Goal: Task Accomplishment & Management: Manage account settings

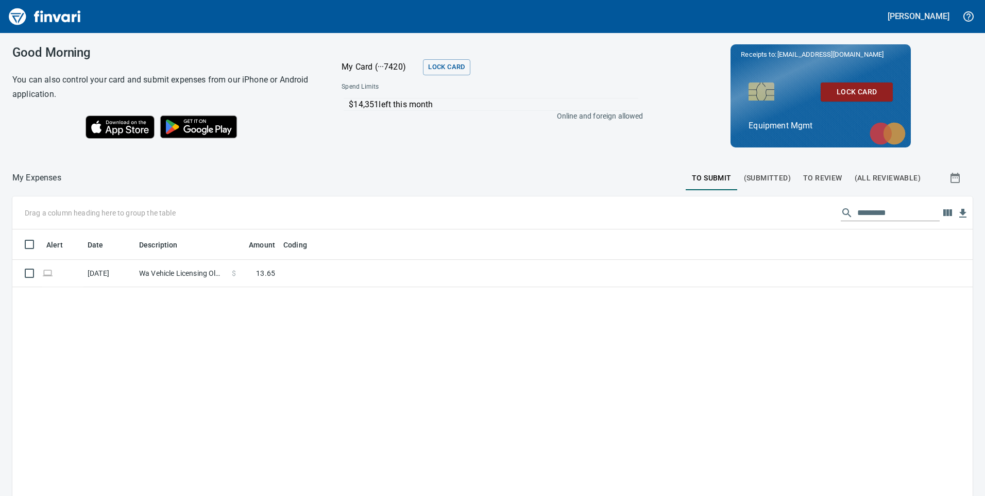
scroll to position [375, 945]
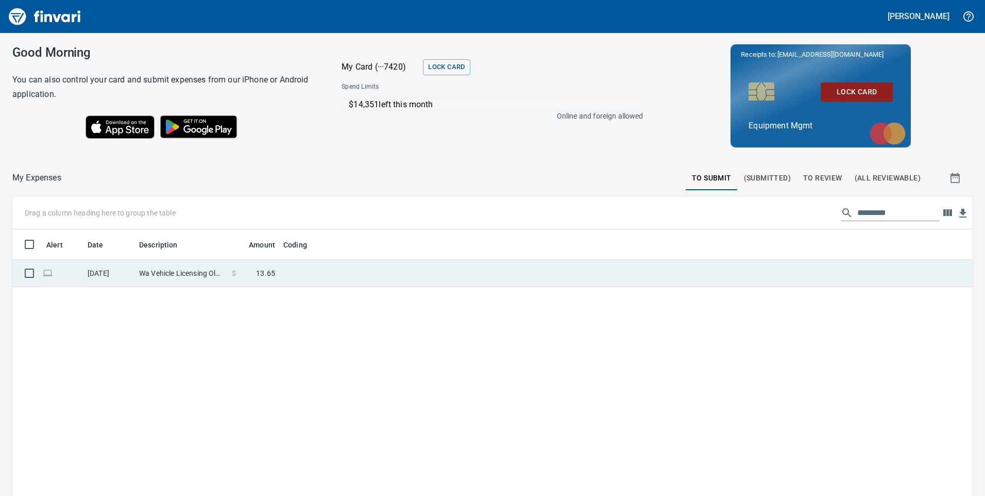
click at [209, 274] on td "Wa Vehicle Licensing Olympia [GEOGRAPHIC_DATA]" at bounding box center [181, 273] width 93 height 27
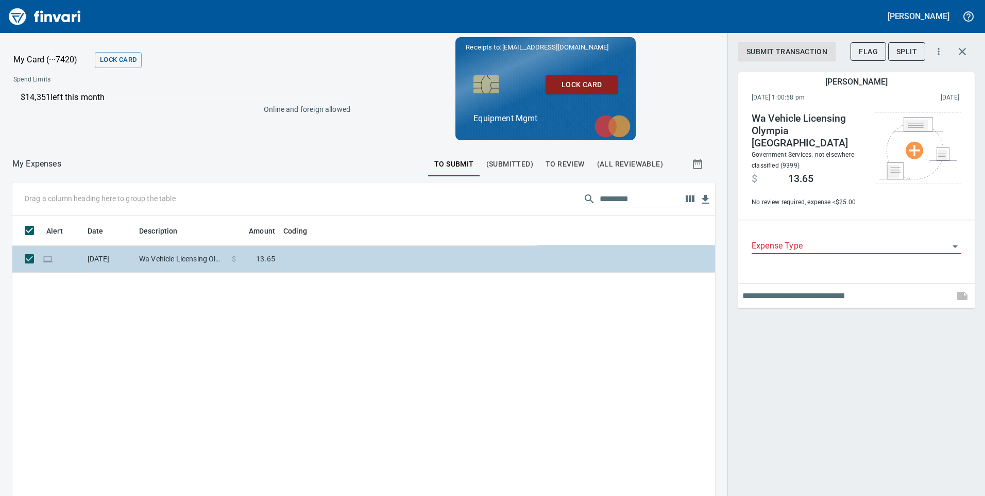
scroll to position [375, 687]
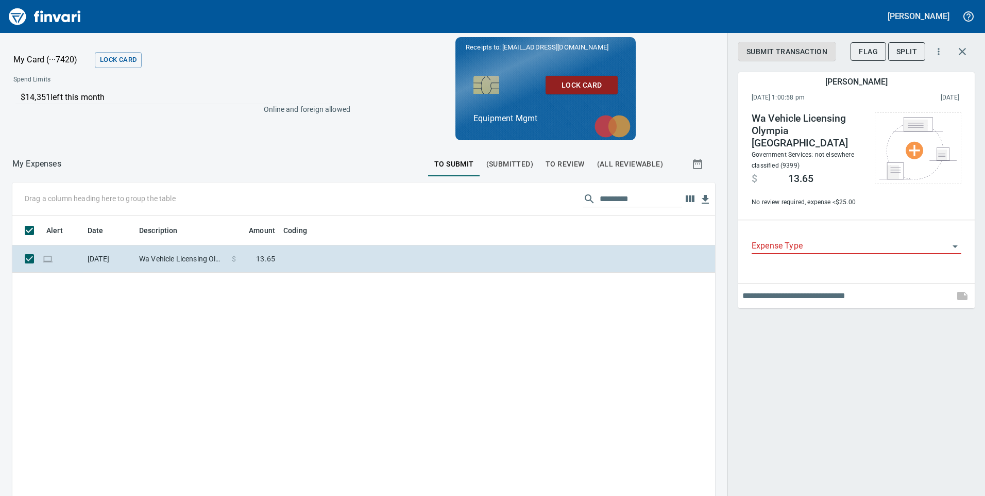
click at [957, 240] on icon "Open" at bounding box center [955, 246] width 12 height 12
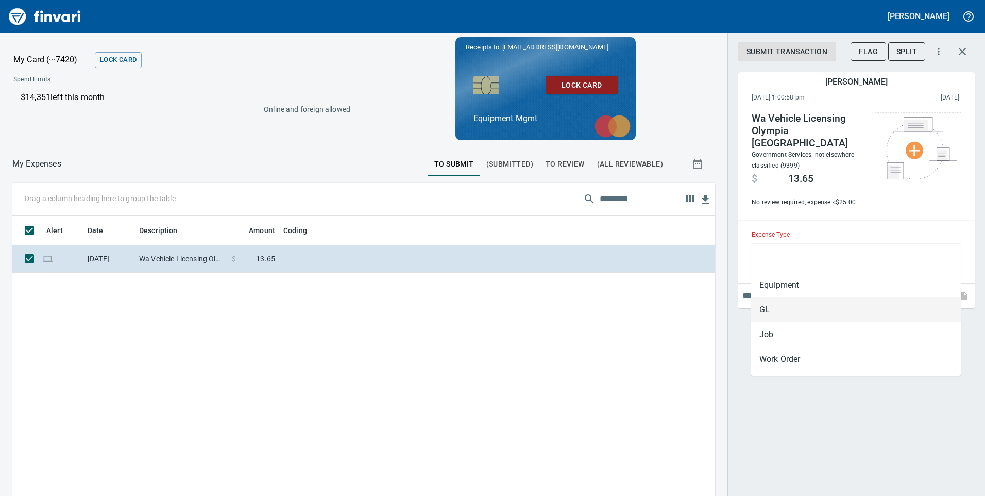
click at [774, 308] on li "GL" at bounding box center [856, 309] width 210 height 25
type input "**"
click at [946, 239] on input "**" at bounding box center [850, 246] width 197 height 14
click at [792, 285] on li "Equipment" at bounding box center [856, 285] width 210 height 25
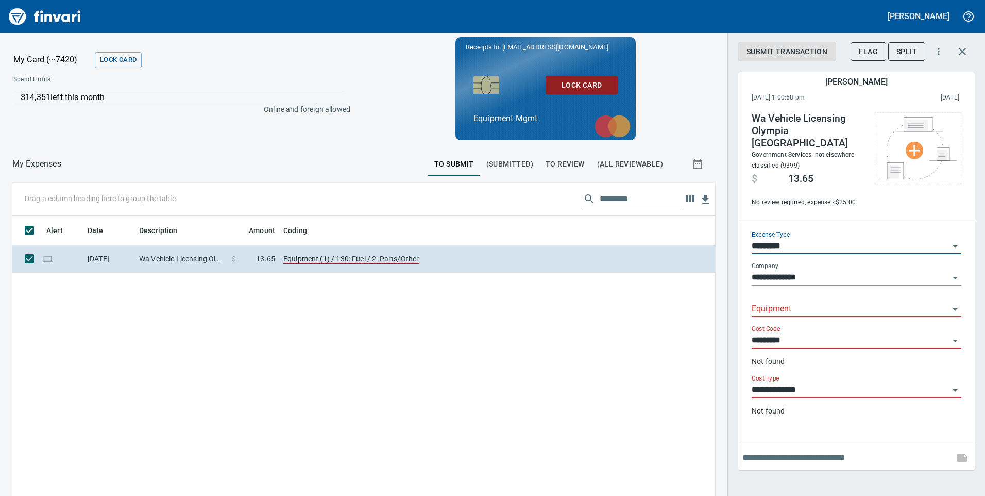
click at [956, 303] on icon "Open" at bounding box center [955, 309] width 12 height 12
type input "*********"
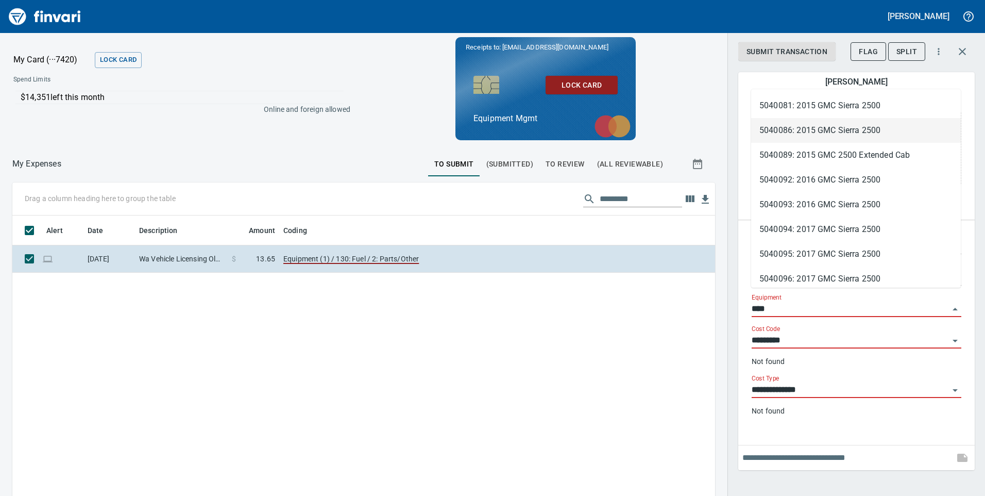
click at [795, 126] on li "5040086: 2015 GMC Sierra 2500" at bounding box center [856, 130] width 210 height 25
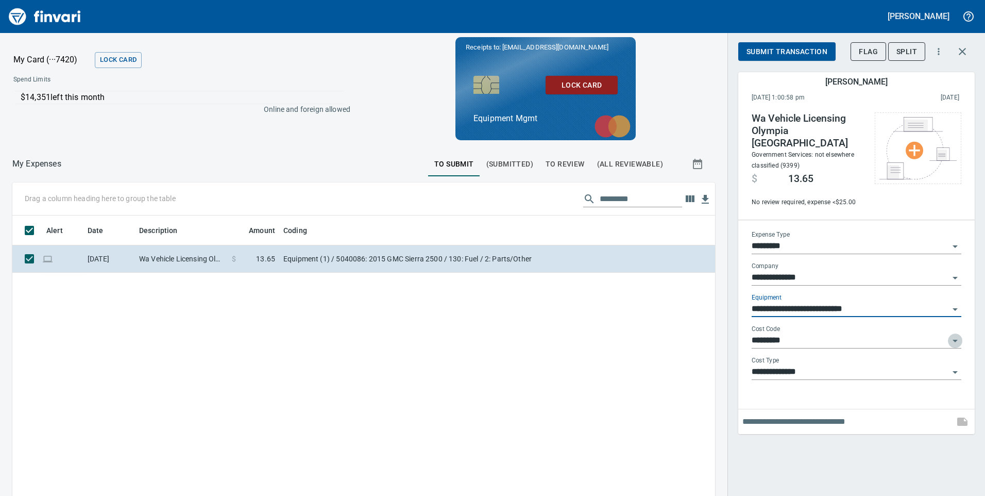
click at [952, 334] on icon "Open" at bounding box center [955, 340] width 12 height 12
type input "**********"
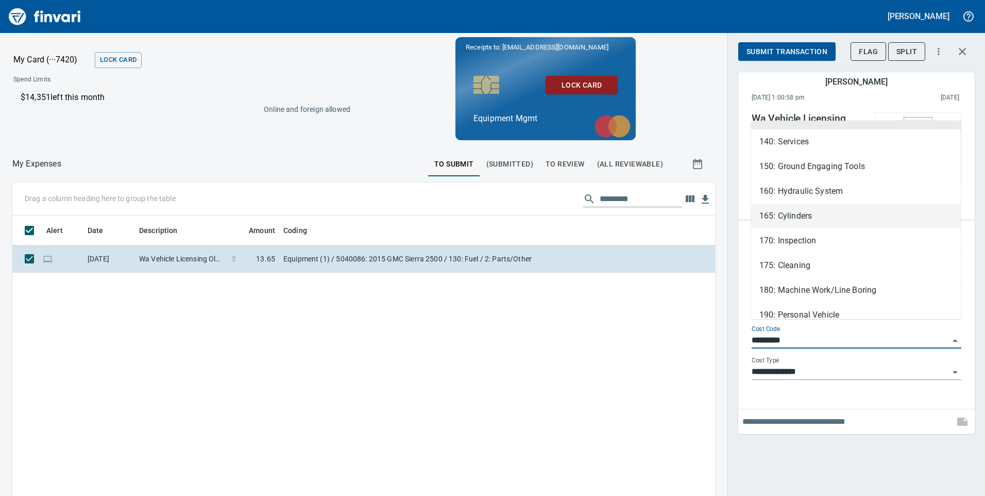
scroll to position [515, 0]
click at [805, 233] on li "170: Inspection" at bounding box center [856, 240] width 210 height 25
type input "**********"
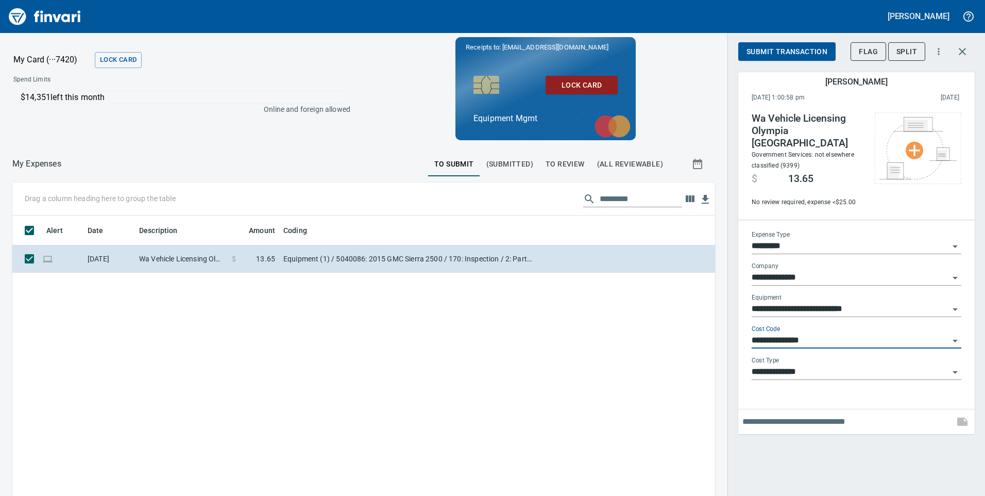
click at [790, 52] on span "Submit Transaction" at bounding box center [786, 51] width 81 height 13
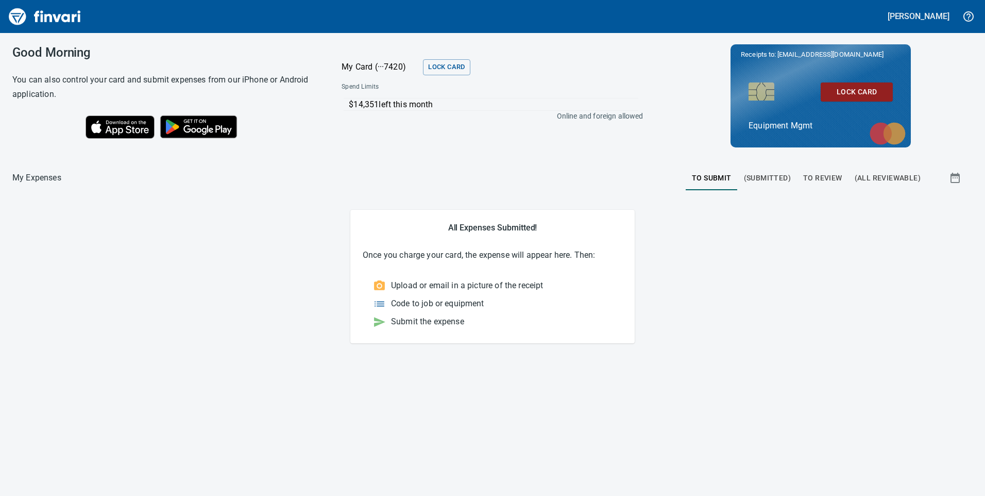
click at [833, 178] on span "To Review" at bounding box center [822, 178] width 39 height 13
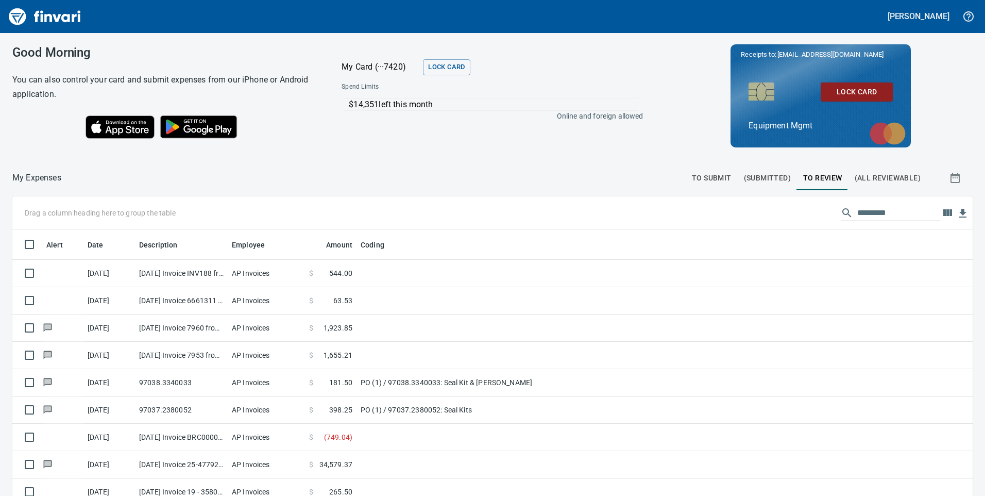
scroll to position [375, 937]
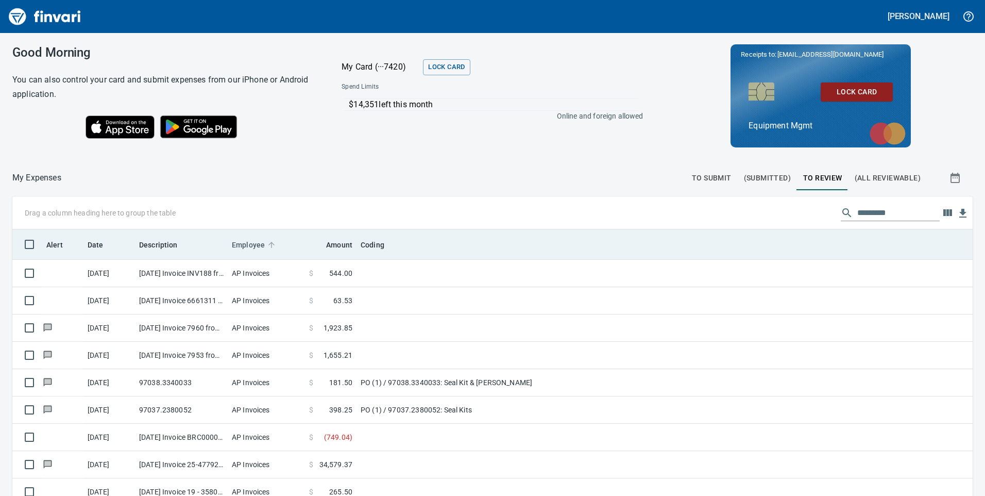
click at [274, 242] on icon at bounding box center [271, 244] width 9 height 9
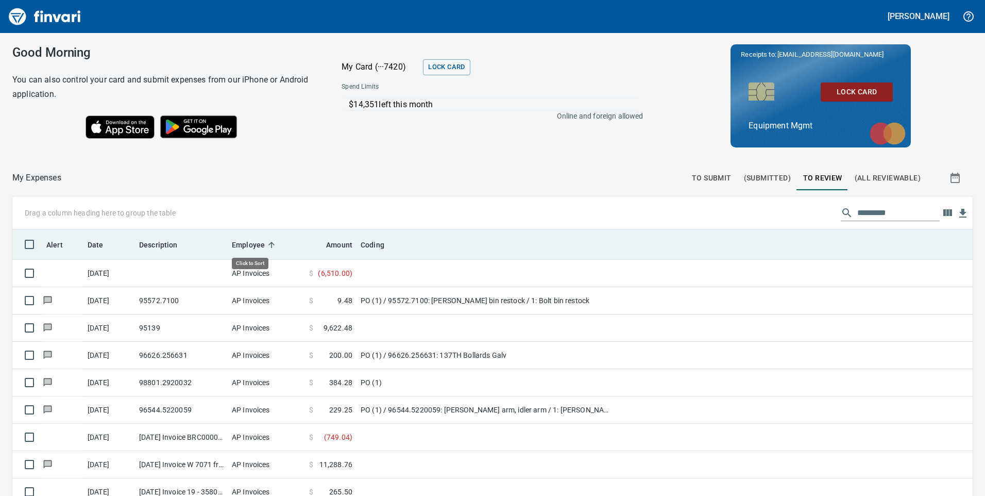
click at [274, 242] on icon at bounding box center [271, 244] width 9 height 9
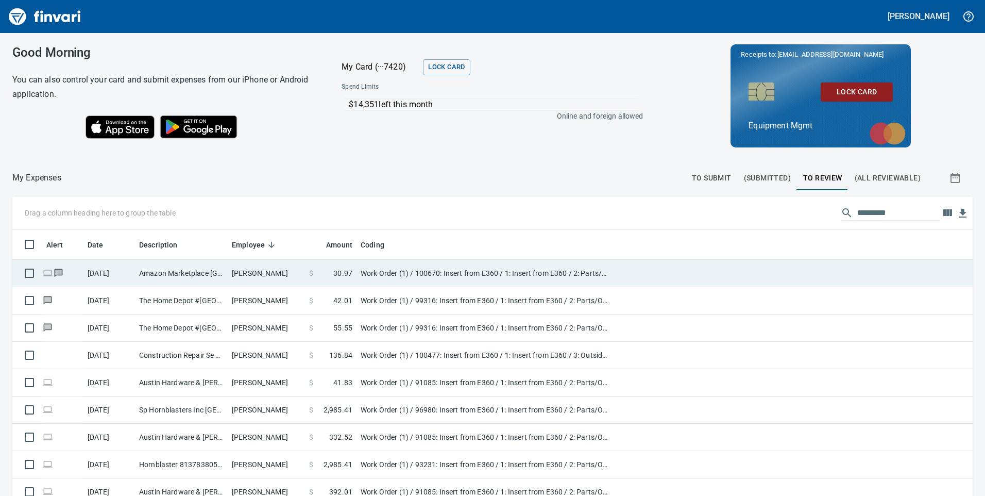
click at [253, 271] on td "[PERSON_NAME]" at bounding box center [266, 273] width 77 height 27
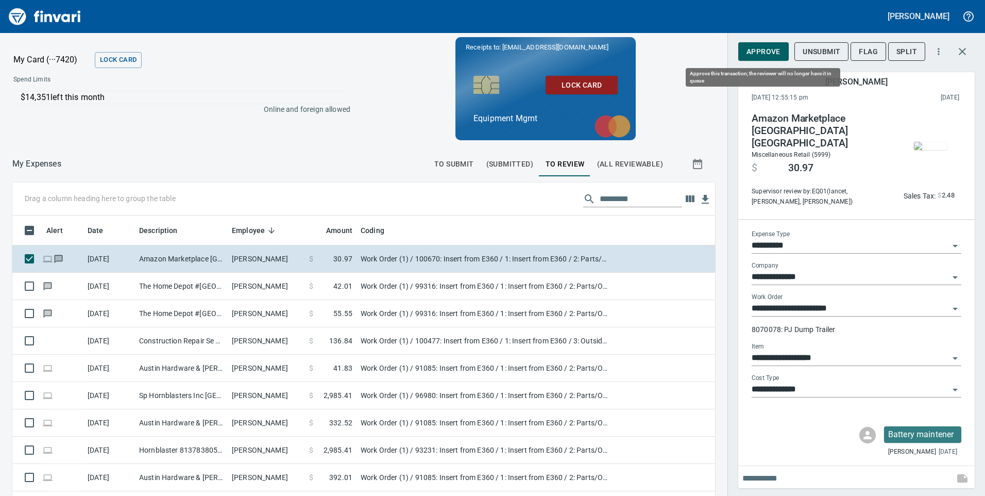
scroll to position [375, 679]
click at [763, 52] on span "Approve" at bounding box center [763, 51] width 34 height 13
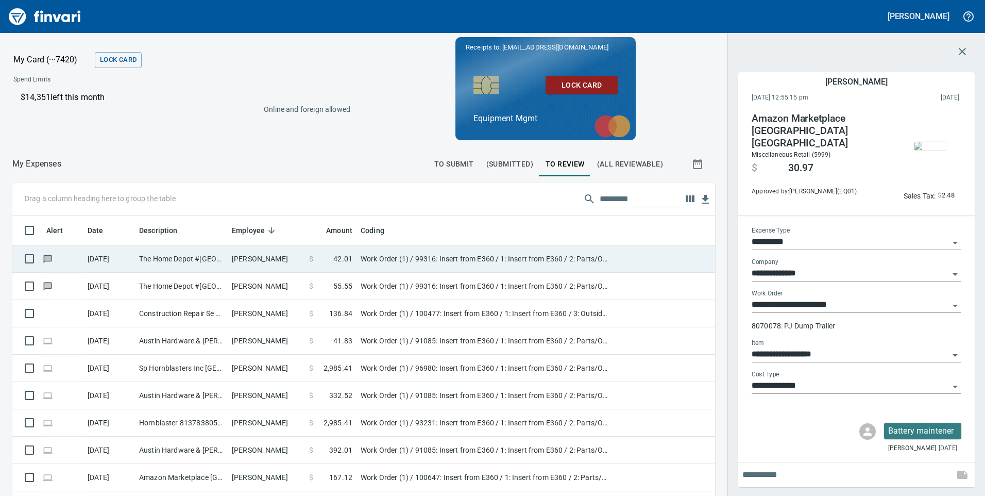
click at [302, 260] on td "[PERSON_NAME]" at bounding box center [266, 258] width 77 height 27
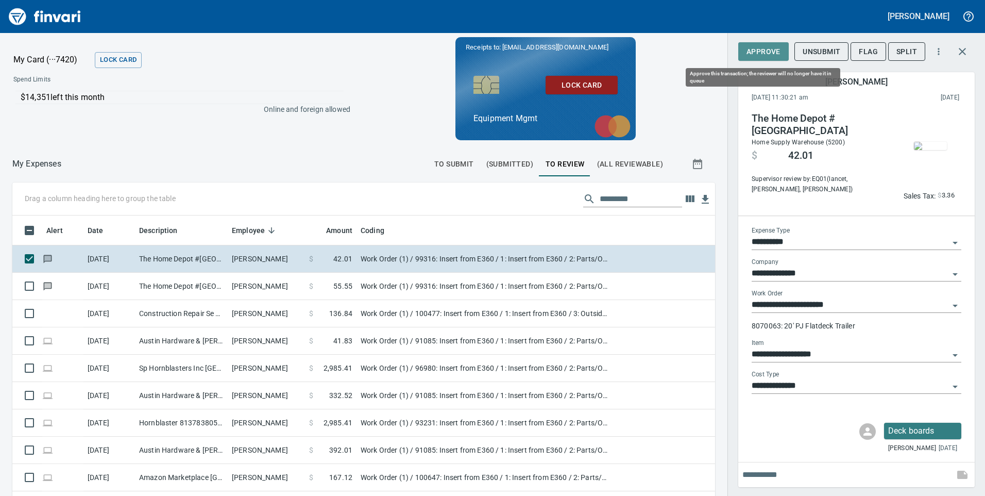
click at [777, 52] on span "Approve" at bounding box center [763, 51] width 34 height 13
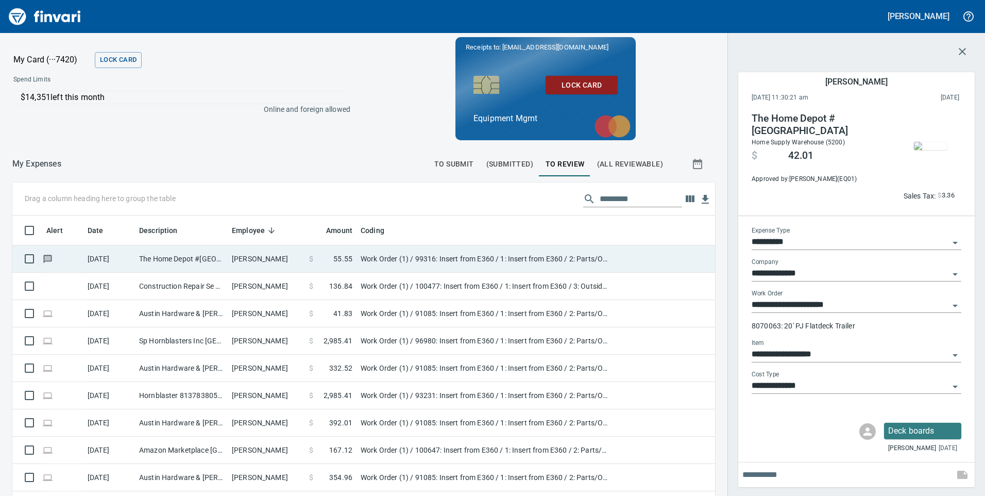
scroll to position [375, 679]
click at [237, 257] on td "[PERSON_NAME]" at bounding box center [266, 258] width 77 height 27
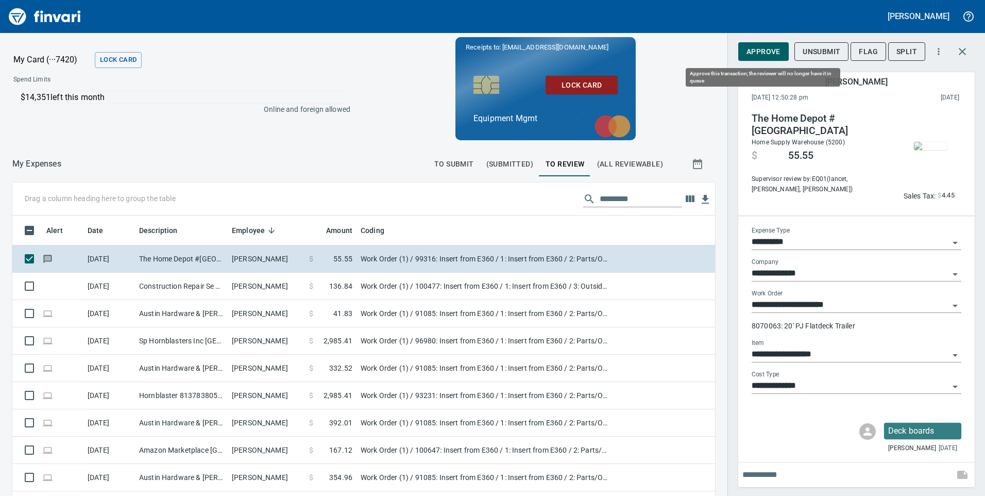
scroll to position [375, 679]
click at [773, 54] on span "Approve" at bounding box center [763, 51] width 34 height 13
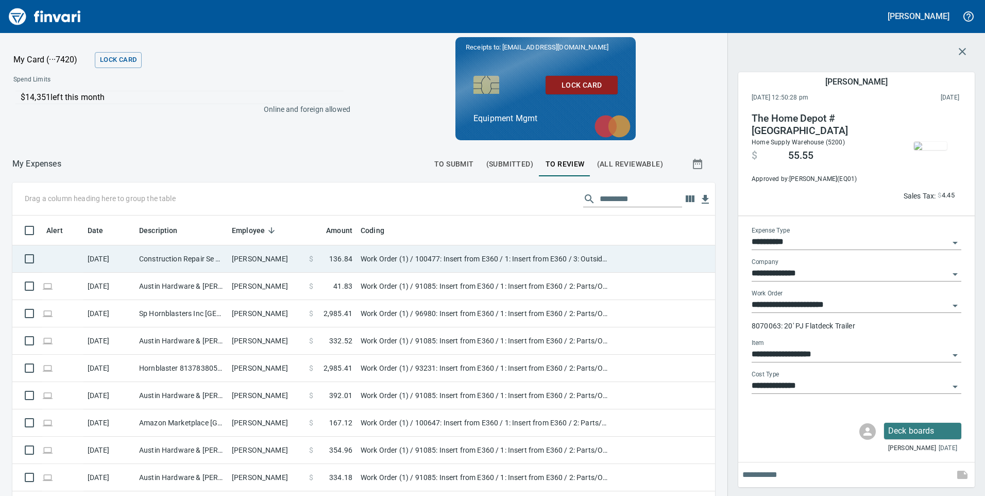
click at [279, 256] on td "[PERSON_NAME]" at bounding box center [266, 258] width 77 height 27
type input "**********"
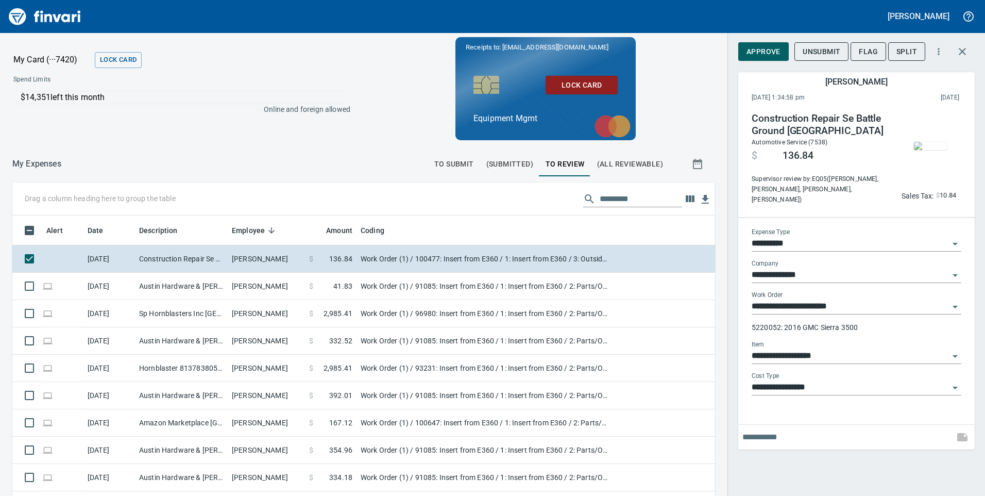
scroll to position [375, 679]
click at [927, 142] on img "button" at bounding box center [930, 146] width 33 height 8
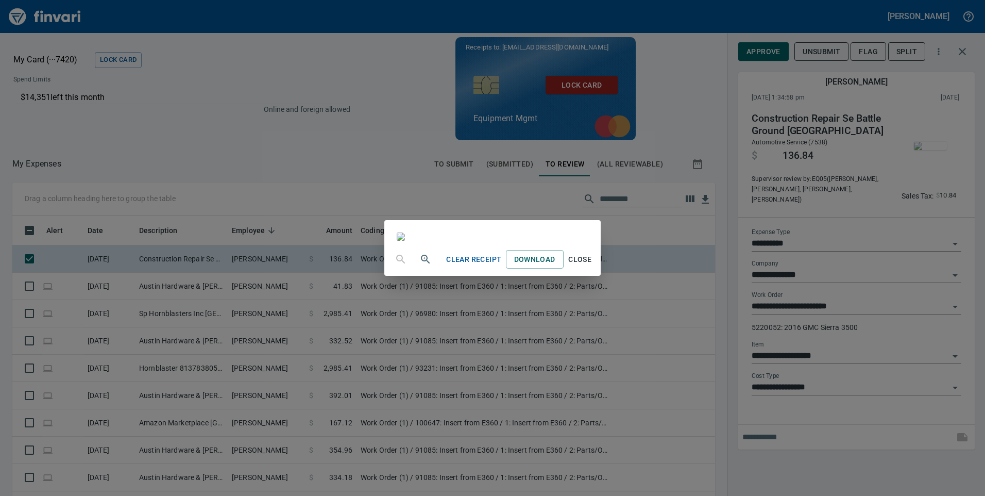
click at [301, 14] on div "Clear Receipt Download Close" at bounding box center [492, 248] width 985 height 496
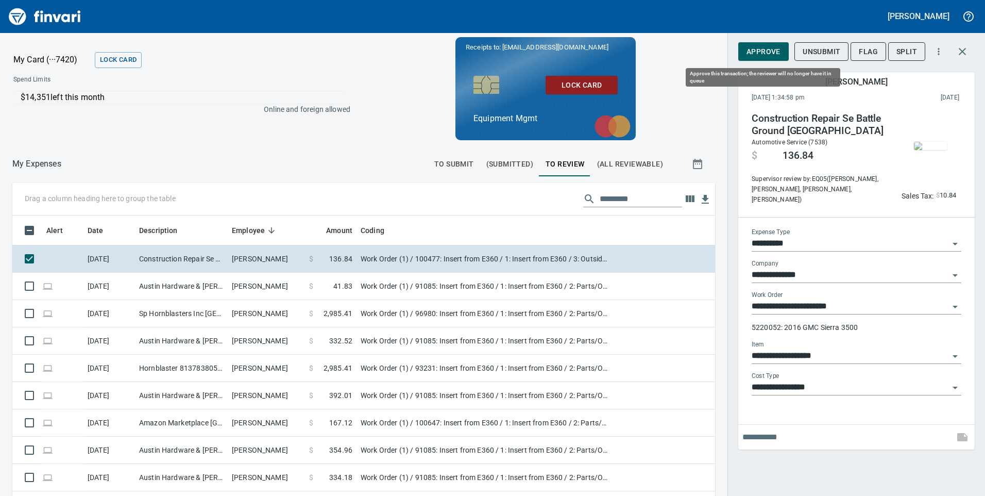
click at [770, 52] on span "Approve" at bounding box center [763, 51] width 34 height 13
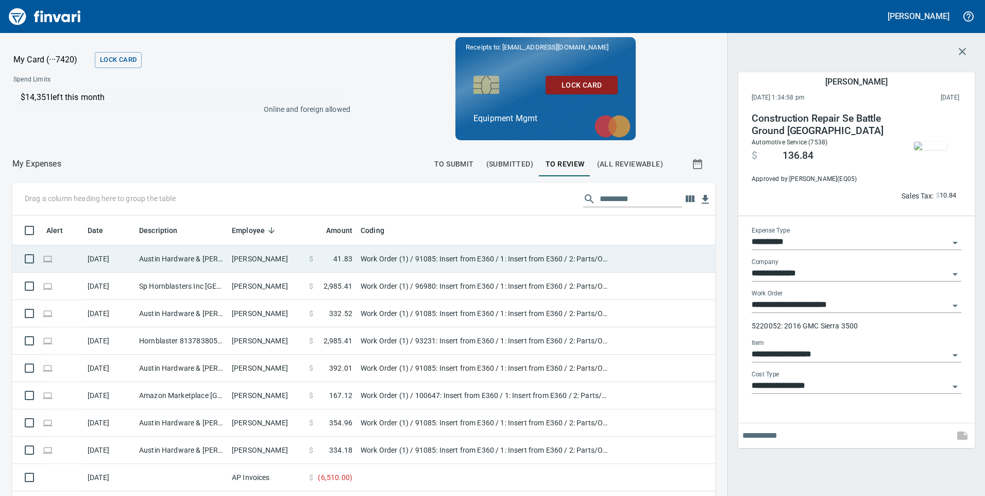
click at [285, 255] on td "[PERSON_NAME]" at bounding box center [266, 258] width 77 height 27
type input "**********"
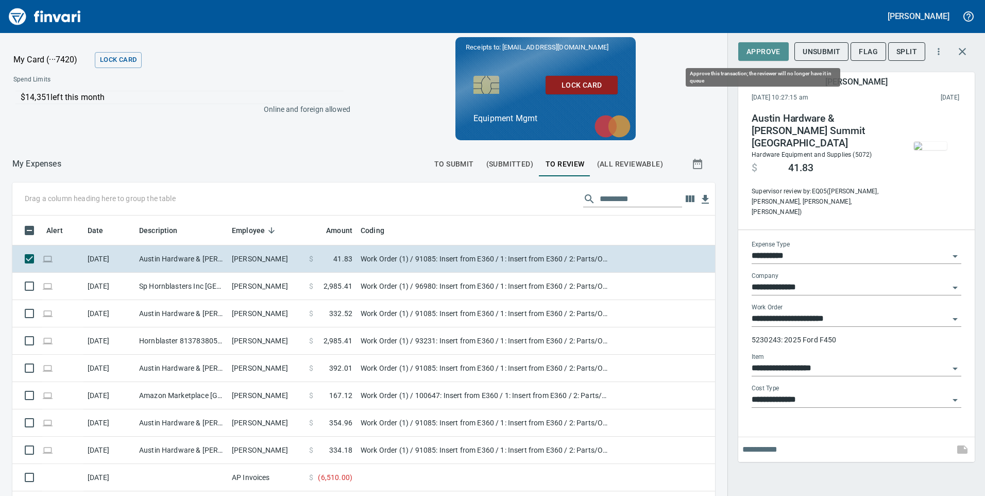
click at [764, 53] on span "Approve" at bounding box center [763, 51] width 34 height 13
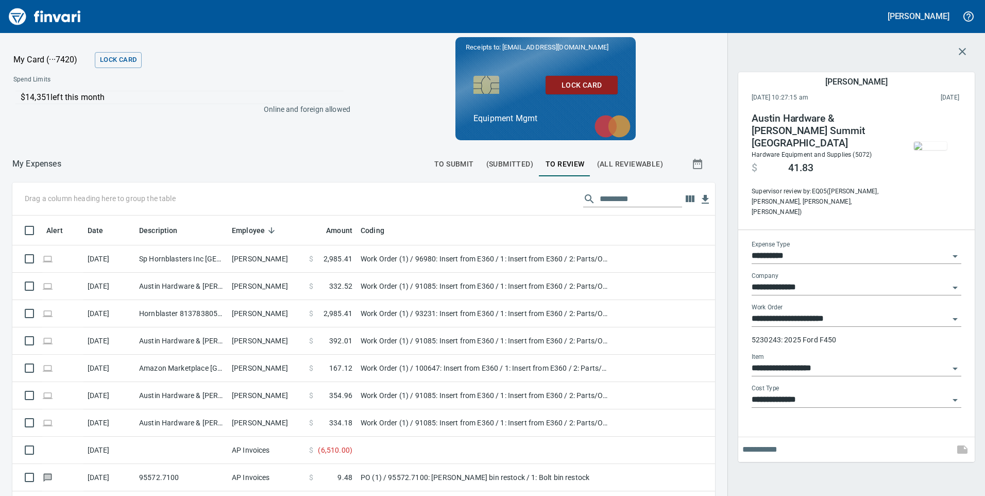
scroll to position [375, 679]
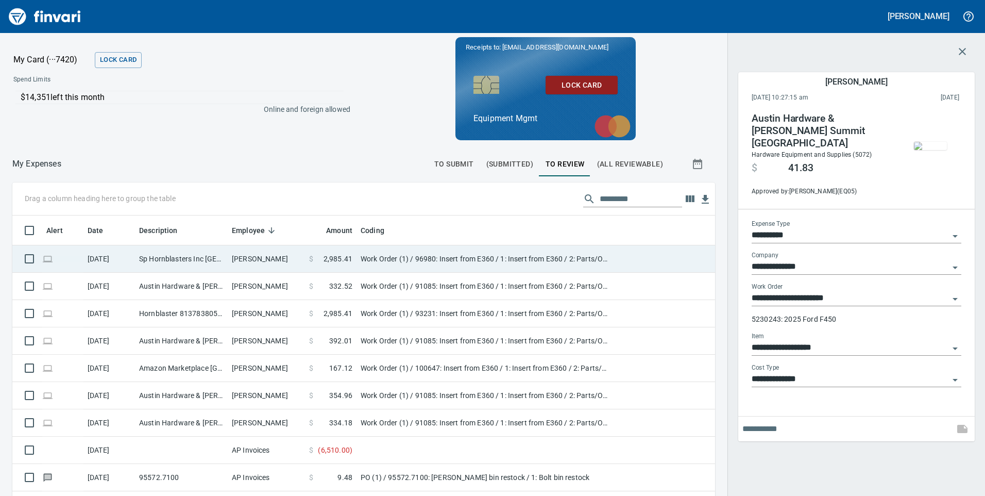
click at [292, 257] on td "[PERSON_NAME]" at bounding box center [266, 258] width 77 height 27
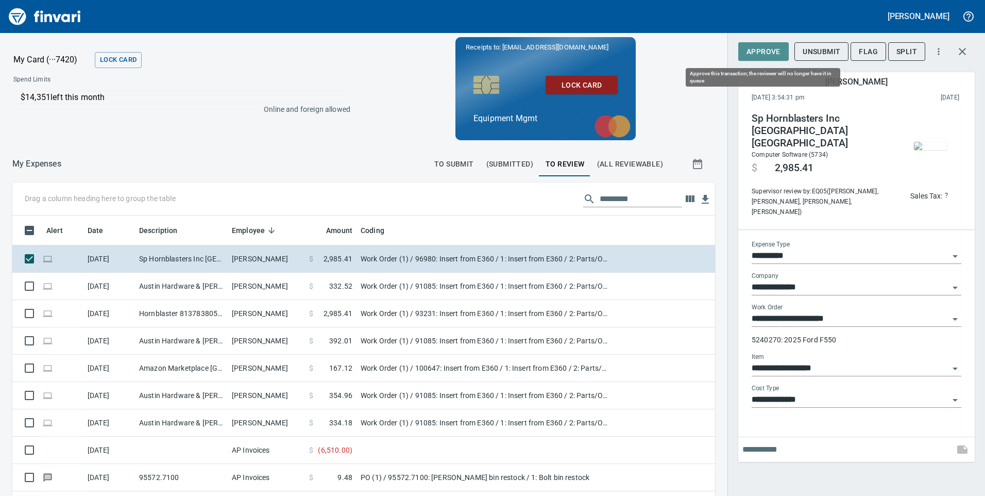
click at [769, 50] on span "Approve" at bounding box center [763, 51] width 34 height 13
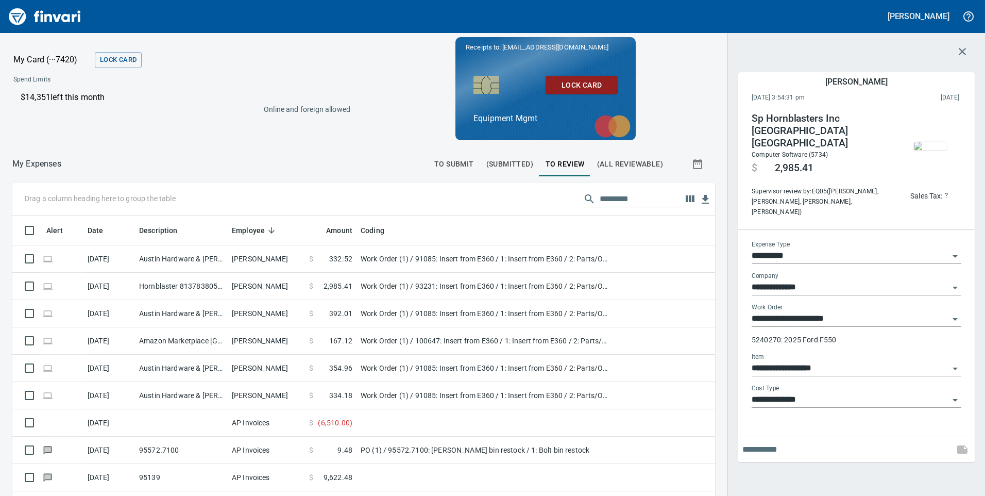
scroll to position [375, 679]
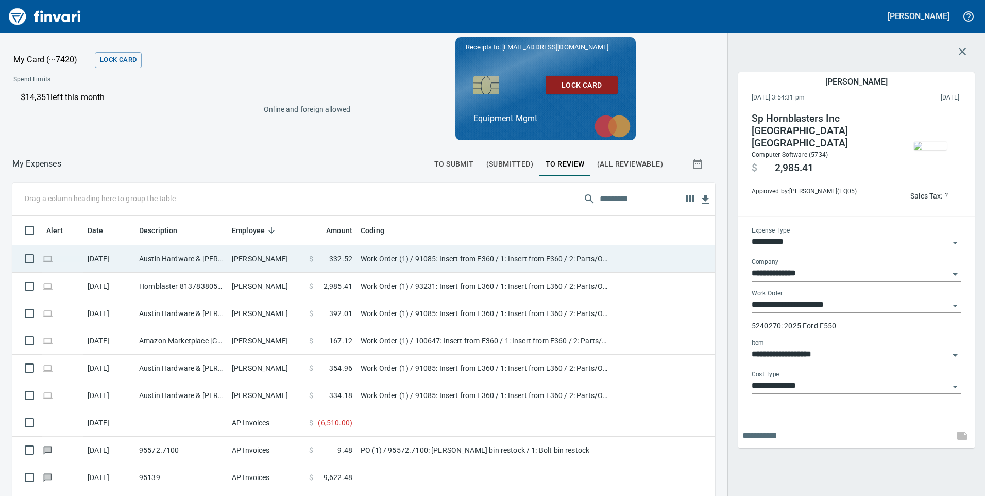
click at [278, 258] on td "[PERSON_NAME]" at bounding box center [266, 258] width 77 height 27
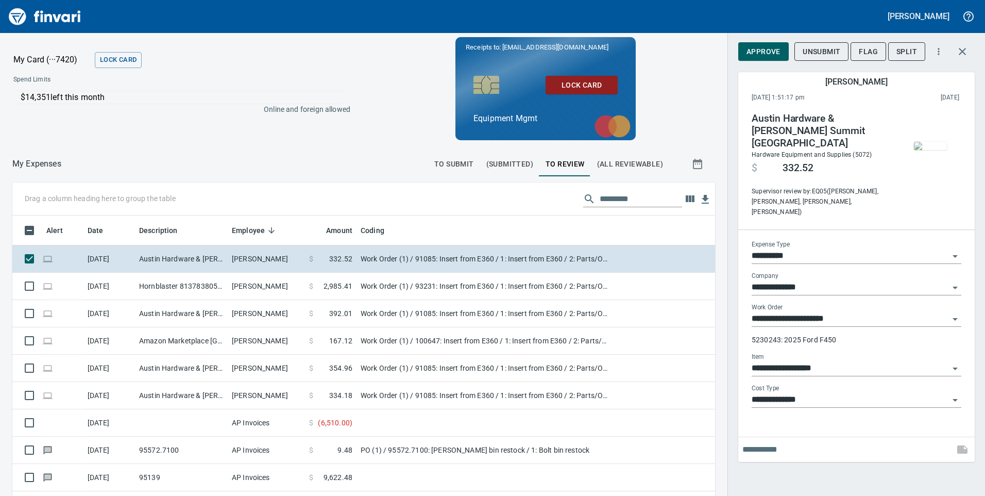
scroll to position [375, 679]
click at [767, 50] on span "Approve" at bounding box center [763, 51] width 34 height 13
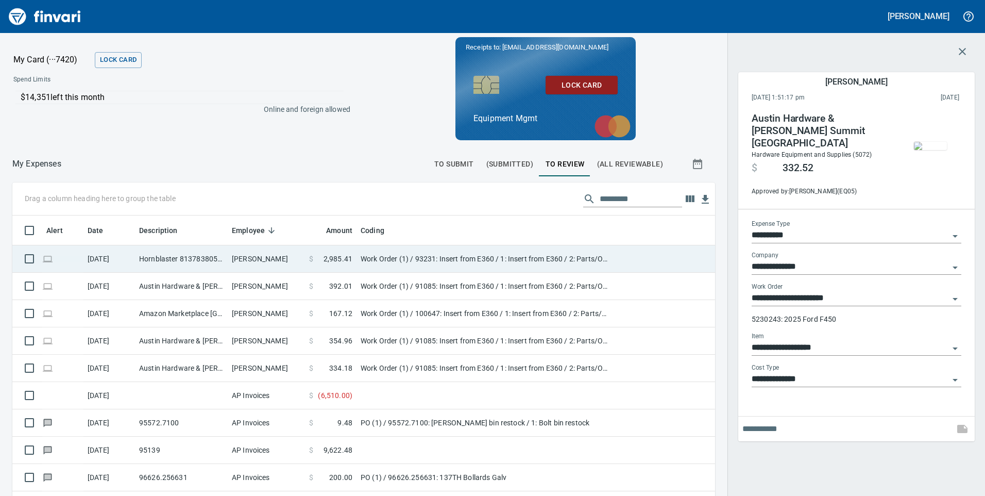
click at [290, 258] on td "[PERSON_NAME]" at bounding box center [266, 258] width 77 height 27
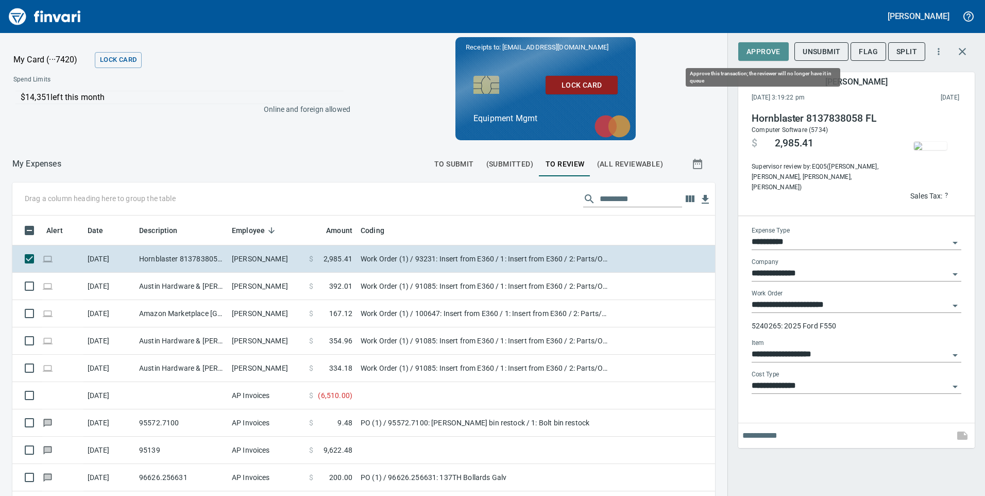
click at [776, 54] on span "Approve" at bounding box center [763, 51] width 34 height 13
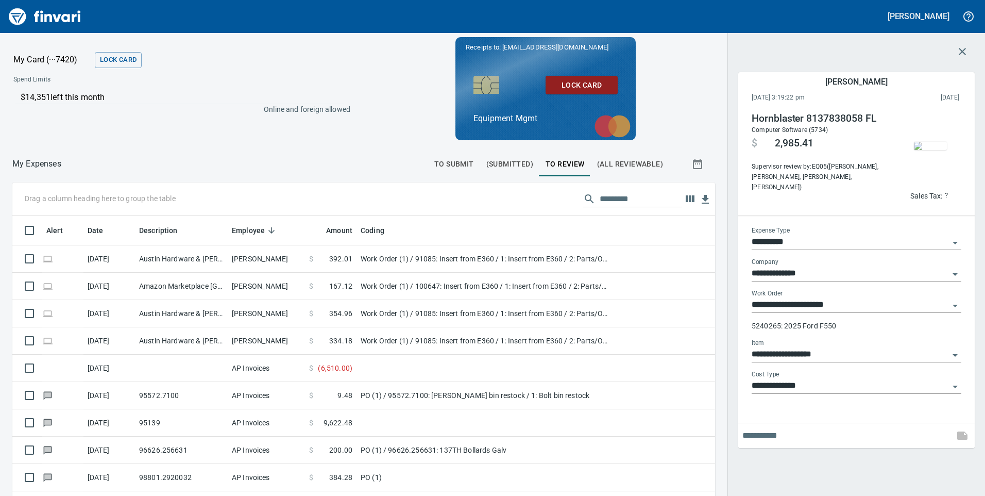
scroll to position [375, 679]
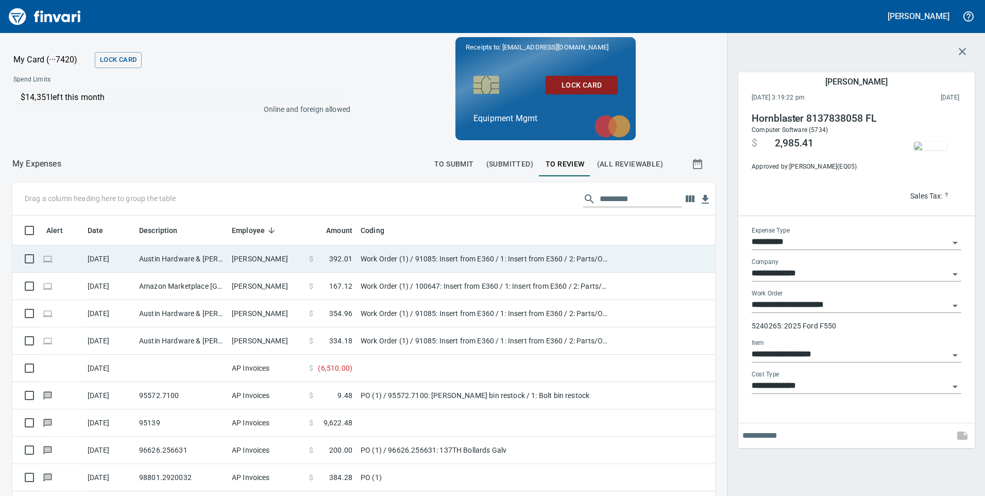
click at [279, 259] on td "[PERSON_NAME]" at bounding box center [266, 258] width 77 height 27
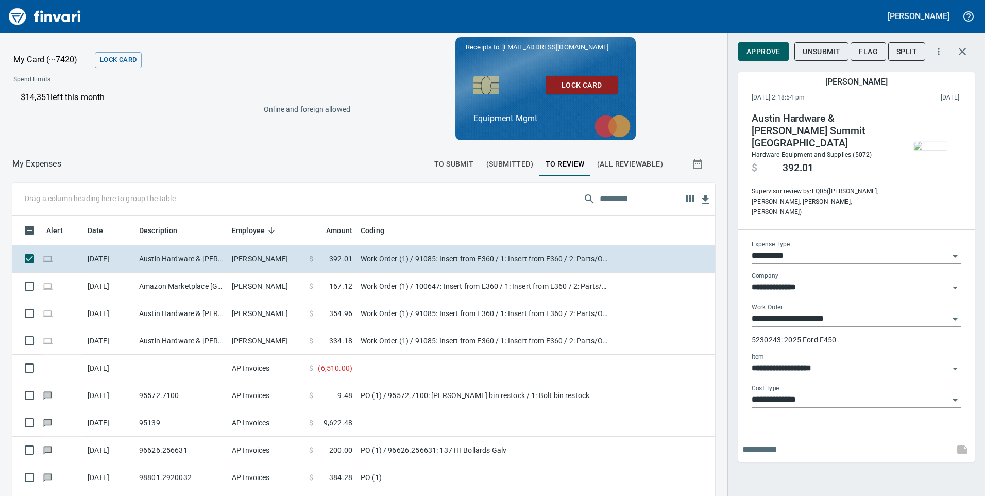
scroll to position [375, 679]
click at [772, 44] on button "Approve" at bounding box center [763, 51] width 50 height 19
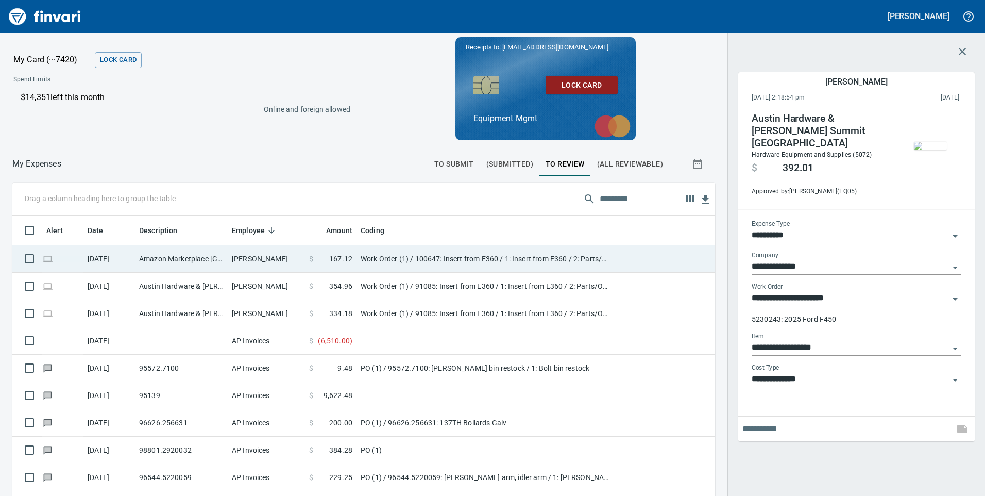
click at [285, 256] on td "[PERSON_NAME]" at bounding box center [266, 258] width 77 height 27
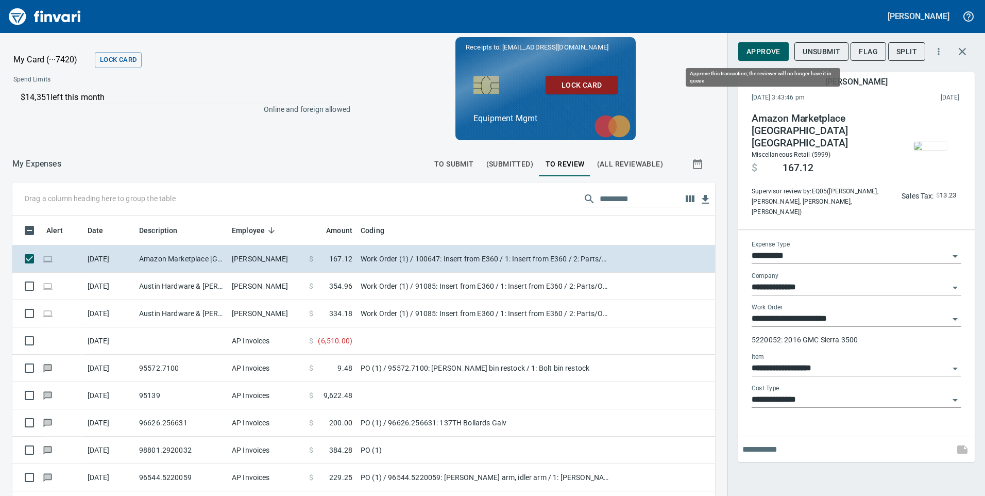
scroll to position [375, 679]
click at [765, 52] on span "Approve" at bounding box center [763, 51] width 34 height 13
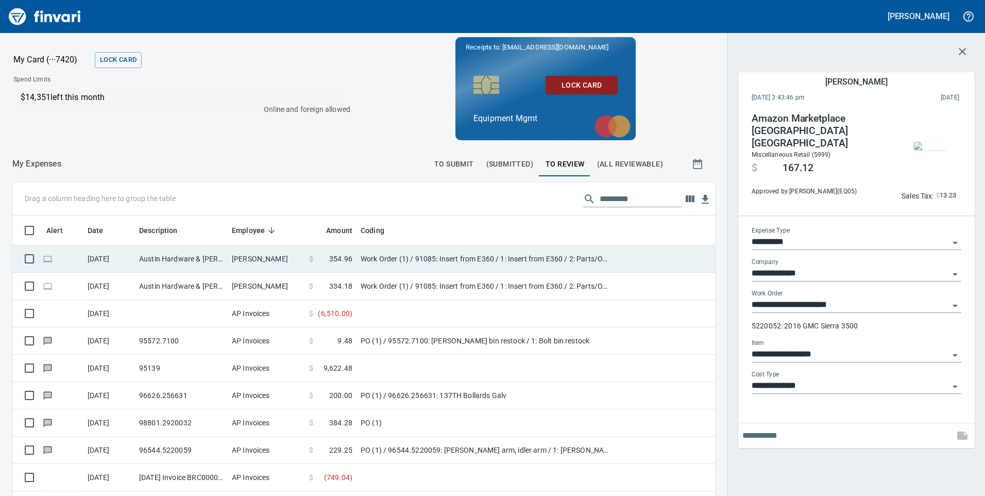
click at [285, 256] on td "[PERSON_NAME]" at bounding box center [266, 258] width 77 height 27
type input "**********"
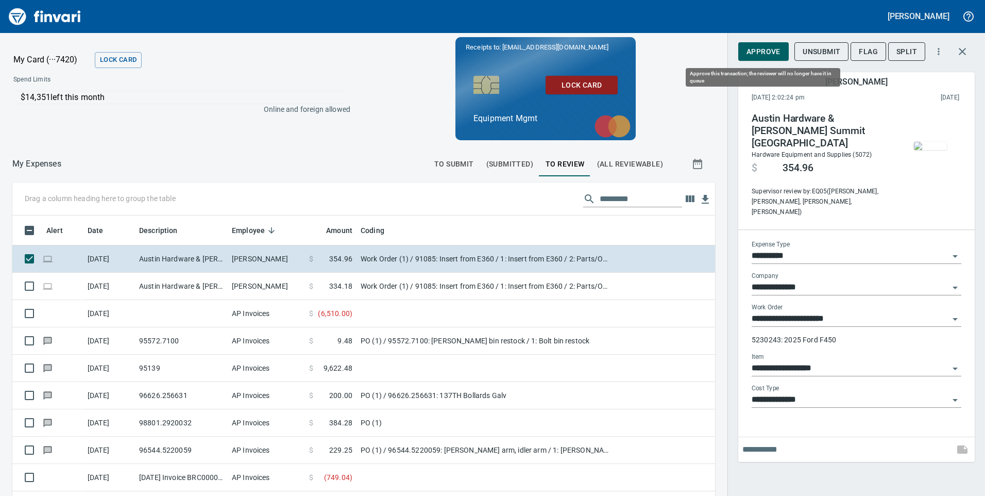
click at [776, 48] on span "Approve" at bounding box center [763, 51] width 34 height 13
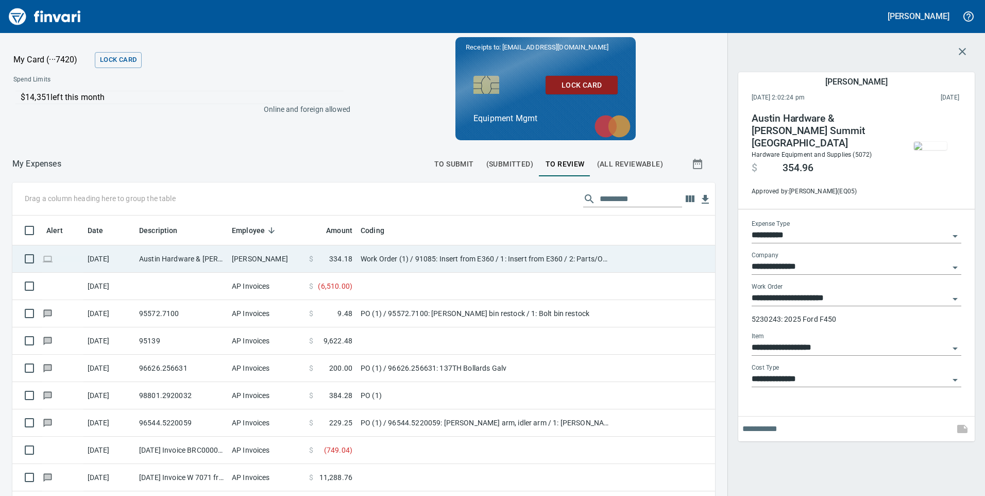
scroll to position [375, 679]
click at [292, 256] on td "[PERSON_NAME]" at bounding box center [266, 258] width 77 height 27
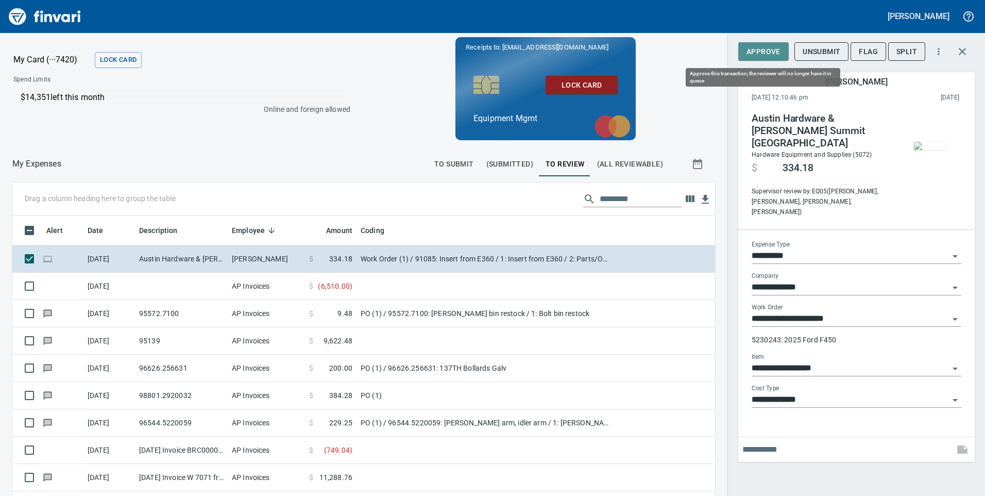
click at [757, 48] on span "Approve" at bounding box center [763, 51] width 34 height 13
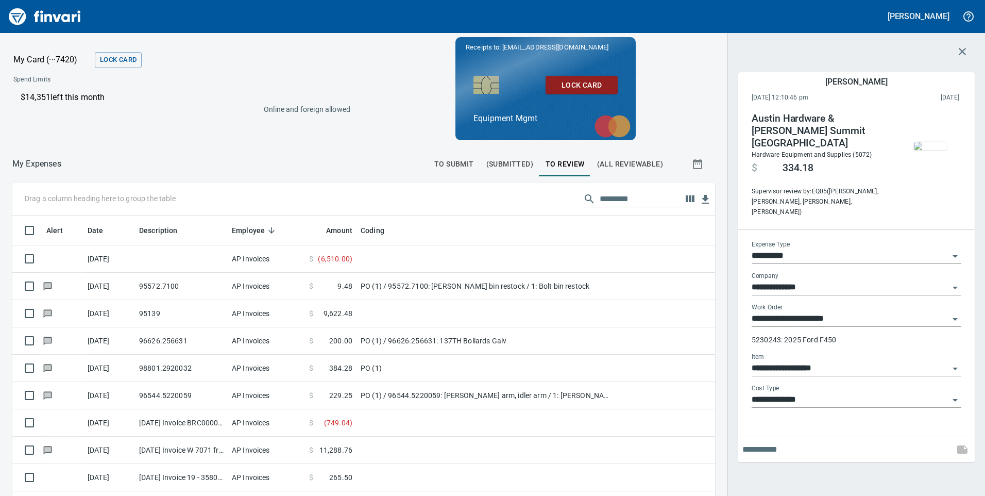
scroll to position [375, 679]
